Goal: Check status: Check status

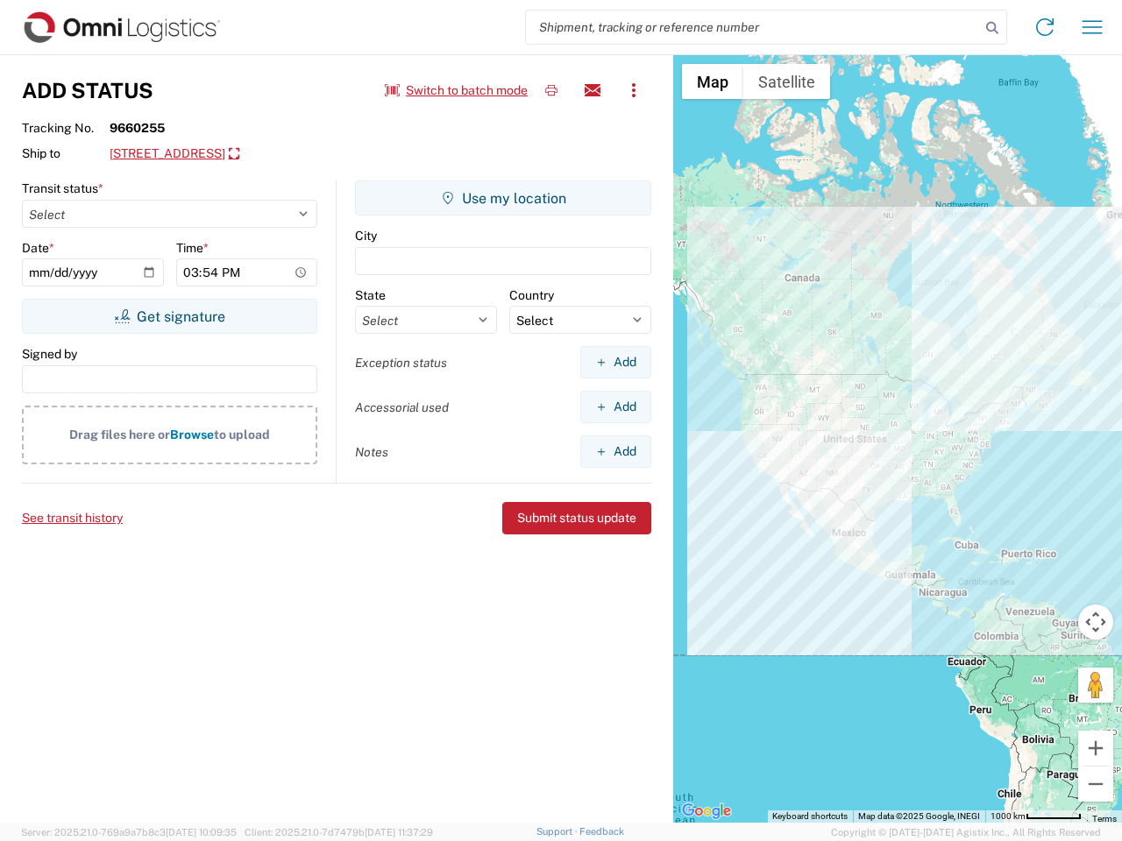
click at [753, 27] on input "search" at bounding box center [753, 27] width 454 height 33
click at [992, 28] on icon at bounding box center [992, 28] width 25 height 25
click at [1045, 27] on icon at bounding box center [1045, 27] width 28 height 28
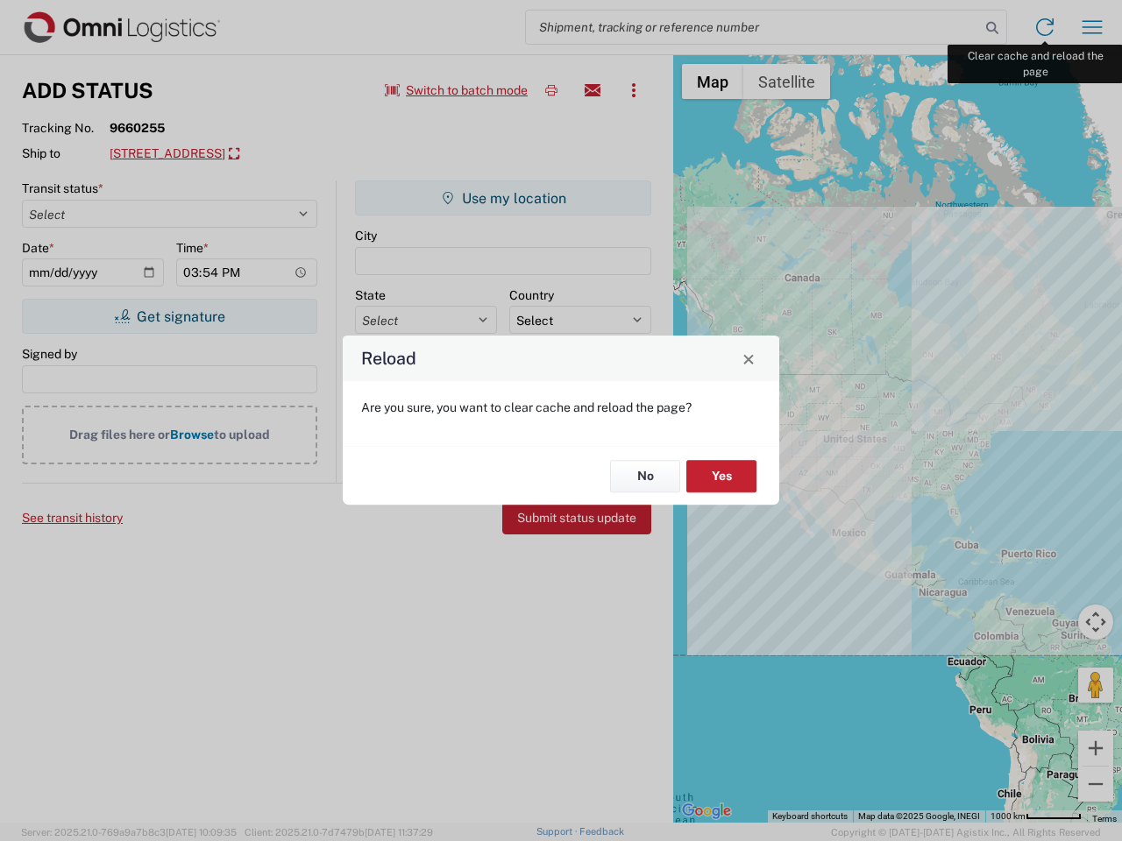
click at [1092, 27] on div "Reload Are you sure, you want to clear cache and reload the page? No Yes" at bounding box center [561, 420] width 1122 height 841
click at [457, 90] on div "Reload Are you sure, you want to clear cache and reload the page? No Yes" at bounding box center [561, 420] width 1122 height 841
click at [551, 90] on div "Reload Are you sure, you want to clear cache and reload the page? No Yes" at bounding box center [561, 420] width 1122 height 841
click at [593, 90] on div "Reload Are you sure, you want to clear cache and reload the page? No Yes" at bounding box center [561, 420] width 1122 height 841
click at [634, 90] on div "Reload Are you sure, you want to clear cache and reload the page? No Yes" at bounding box center [561, 420] width 1122 height 841
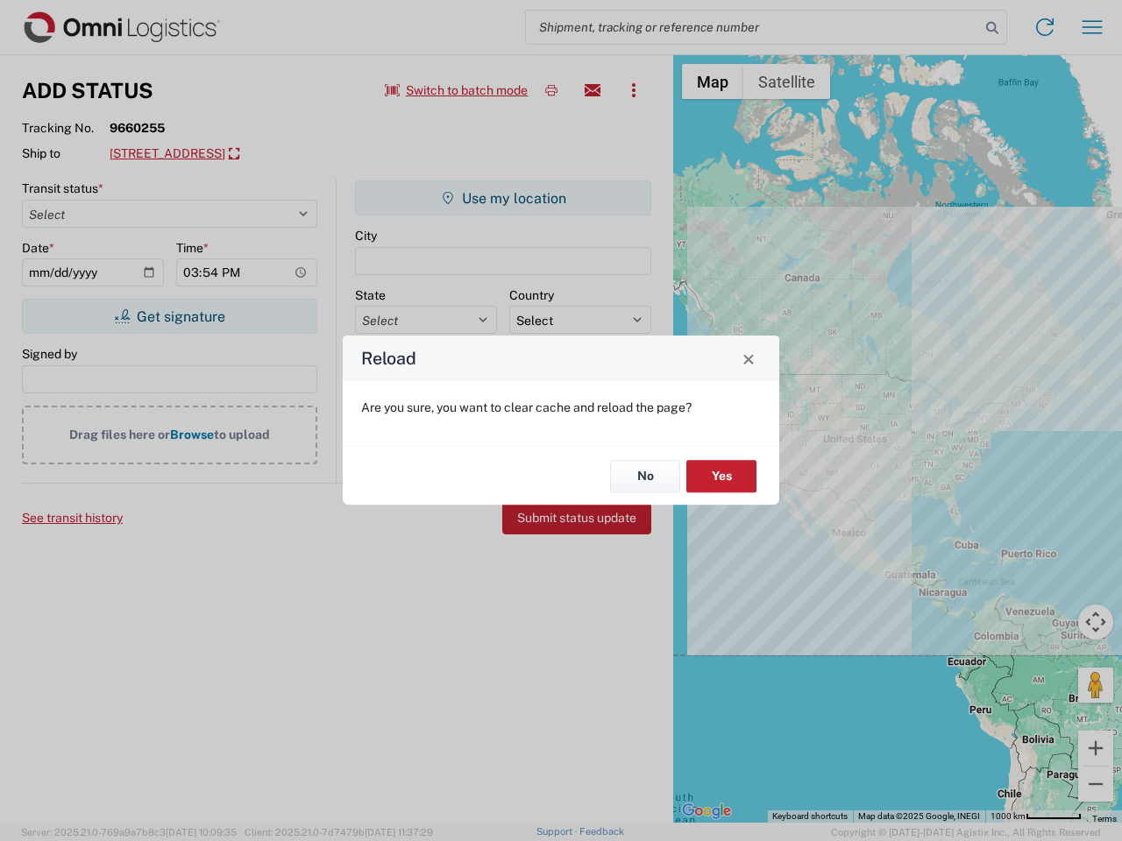
click at [284, 154] on div "Reload Are you sure, you want to clear cache and reload the page? No Yes" at bounding box center [561, 420] width 1122 height 841
click at [169, 316] on div "Reload Are you sure, you want to clear cache and reload the page? No Yes" at bounding box center [561, 420] width 1122 height 841
